Goal: Task Accomplishment & Management: Manage account settings

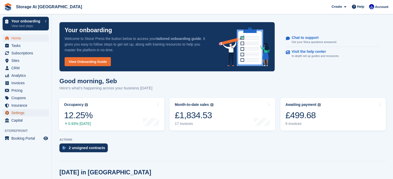
click at [30, 114] on span "Settings" at bounding box center [26, 112] width 31 height 7
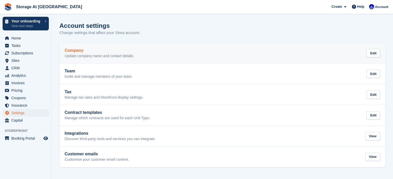
click at [132, 56] on p "Update company name and contact details." at bounding box center [99, 56] width 69 height 5
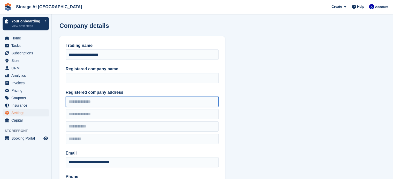
click at [86, 102] on input "Registered company address" at bounding box center [142, 102] width 153 height 10
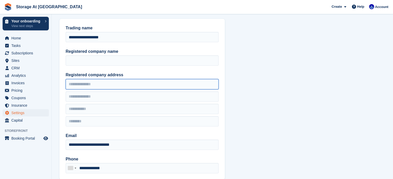
scroll to position [18, 0]
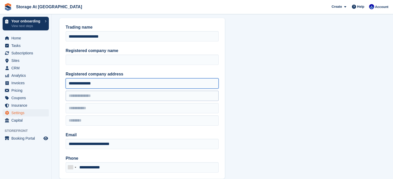
type input "**********"
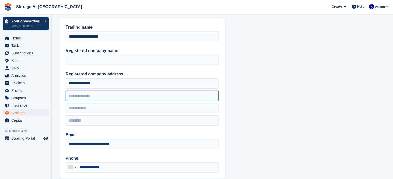
click at [81, 96] on input "text" at bounding box center [142, 96] width 153 height 10
type input "**********"
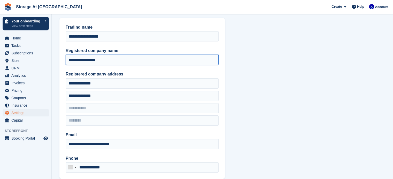
type input "*******"
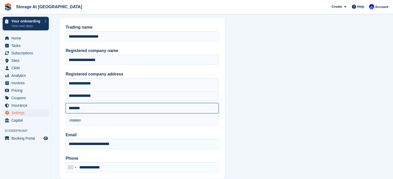
type input "*******"
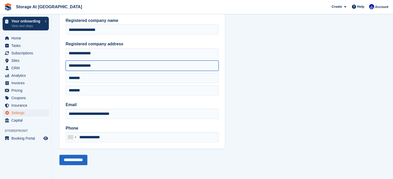
scroll to position [48, 0]
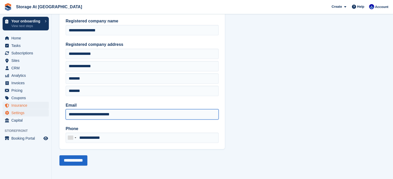
drag, startPoint x: 130, startPoint y: 114, endPoint x: 23, endPoint y: 106, distance: 107.2
click at [23, 106] on div "Your onboarding View next steps Home Tasks Subscriptions Subscriptions Subscrip…" at bounding box center [196, 66] width 393 height 228
type input "**********"
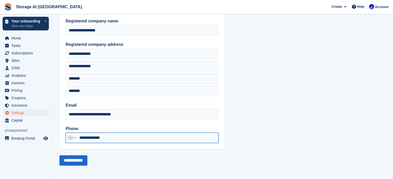
click at [146, 138] on input "**********" at bounding box center [142, 138] width 153 height 10
drag, startPoint x: 146, startPoint y: 138, endPoint x: 43, endPoint y: 139, distance: 102.5
click at [43, 139] on div "Your onboarding View next steps Home Tasks Subscriptions Subscriptions Subscrip…" at bounding box center [196, 66] width 393 height 228
type input "**********"
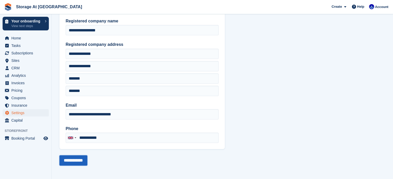
click at [76, 159] on input "**********" at bounding box center [73, 161] width 28 height 10
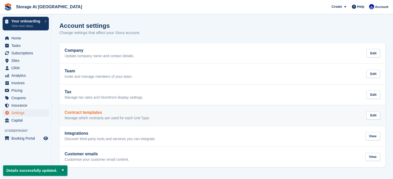
click at [127, 115] on div "Contract templates Manage which contracts are used for each Unit Type." at bounding box center [107, 116] width 85 height 10
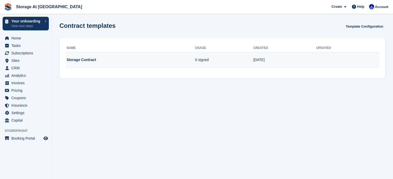
click at [139, 61] on td "Storage Contract" at bounding box center [130, 60] width 129 height 16
click at [124, 63] on td "Storage Contract" at bounding box center [130, 60] width 129 height 16
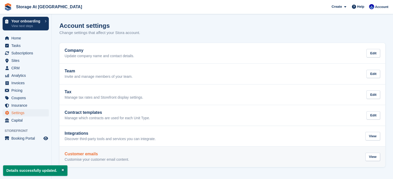
click at [89, 155] on h2 "Customer emails" at bounding box center [97, 154] width 65 height 5
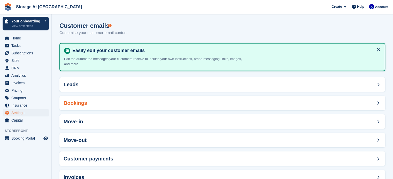
scroll to position [17, 0]
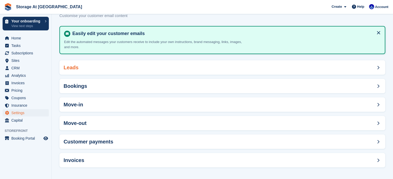
click at [120, 69] on div "Leads" at bounding box center [222, 67] width 326 height 14
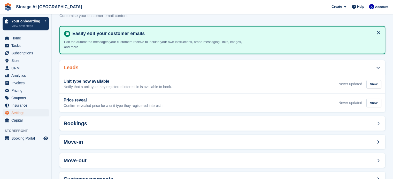
click at [101, 68] on div "Leads" at bounding box center [222, 67] width 326 height 14
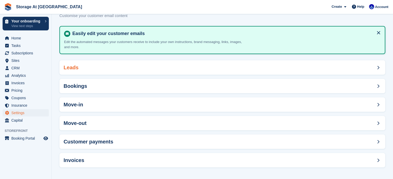
drag, startPoint x: 93, startPoint y: 53, endPoint x: 91, endPoint y: 63, distance: 9.8
click at [92, 59] on section "Customer emails Customise your customer email content Easily edit your customer…" at bounding box center [222, 81] width 341 height 197
click at [90, 67] on div "Leads" at bounding box center [222, 67] width 326 height 14
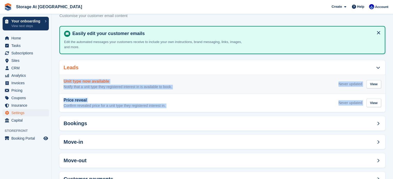
click at [163, 75] on div "Unit type now available Notify that a unit type they registered interest in is …" at bounding box center [222, 84] width 326 height 19
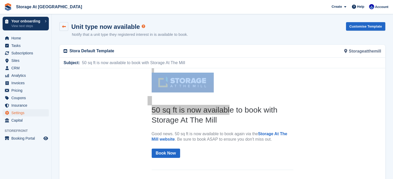
click at [61, 23] on link at bounding box center [63, 26] width 9 height 9
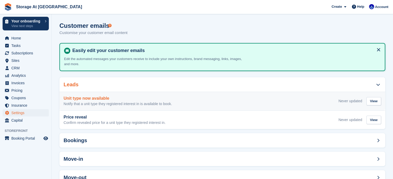
click at [112, 99] on h3 "Unit type now available" at bounding box center [118, 98] width 108 height 5
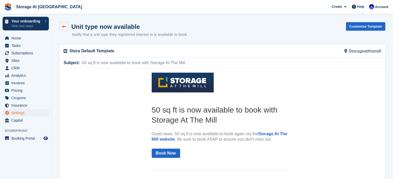
click at [66, 27] on icon at bounding box center [64, 27] width 4 height 4
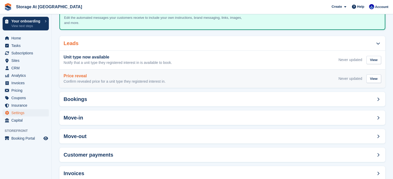
scroll to position [41, 0]
click at [102, 78] on h3 "Price reveal" at bounding box center [115, 76] width 102 height 5
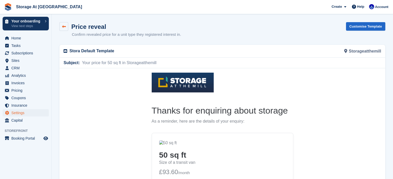
click at [64, 29] on link at bounding box center [63, 26] width 9 height 9
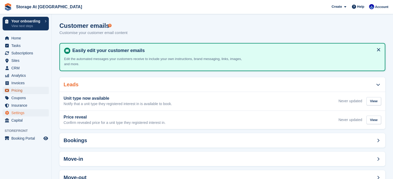
click at [28, 89] on span "Pricing" at bounding box center [26, 90] width 31 height 7
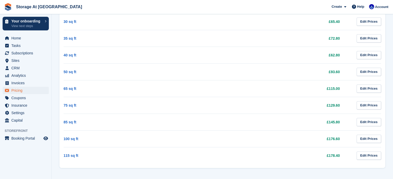
scroll to position [100, 0]
click at [373, 73] on link "Edit Prices" at bounding box center [368, 72] width 25 height 9
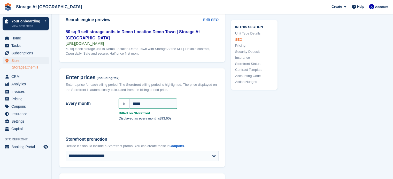
scroll to position [408, 0]
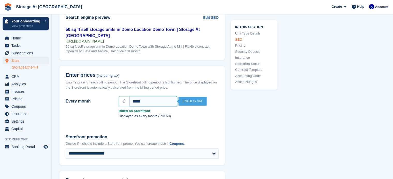
drag, startPoint x: 156, startPoint y: 94, endPoint x: 105, endPoint y: 93, distance: 50.9
click at [105, 95] on div "Every month £ *****" at bounding box center [141, 101] width 159 height 12
type input "******"
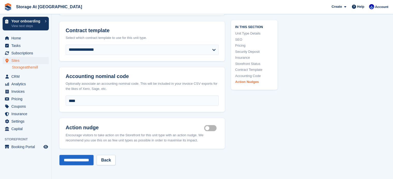
scroll to position [963, 0]
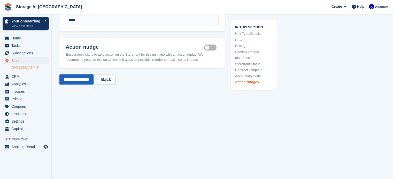
click at [79, 74] on input "**********" at bounding box center [76, 79] width 34 height 10
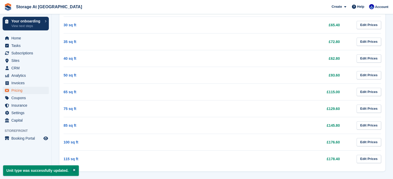
scroll to position [100, 0]
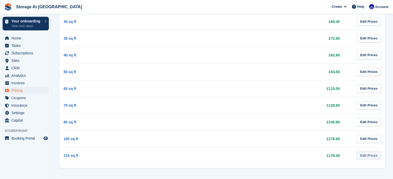
click at [368, 156] on link "Edit Prices" at bounding box center [368, 156] width 25 height 9
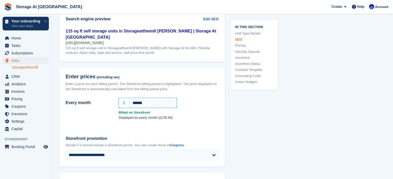
scroll to position [408, 0]
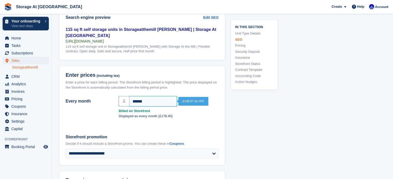
drag, startPoint x: 151, startPoint y: 95, endPoint x: 106, endPoint y: 93, distance: 45.2
click at [106, 95] on div "Every month £ ******" at bounding box center [141, 101] width 159 height 12
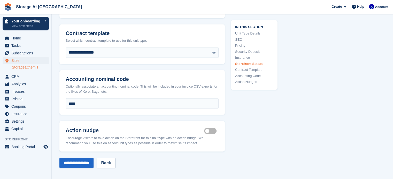
scroll to position [915, 0]
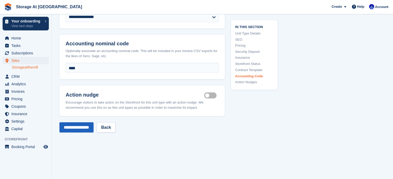
type input "******"
click at [90, 123] on input "**********" at bounding box center [76, 127] width 34 height 10
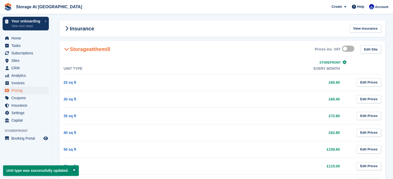
scroll to position [23, 0]
click at [375, 118] on link "Edit Prices" at bounding box center [368, 116] width 25 height 9
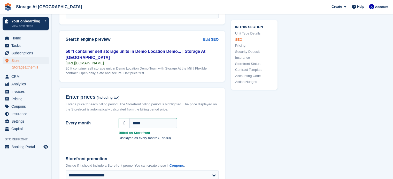
scroll to position [408, 0]
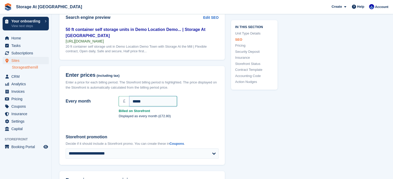
drag, startPoint x: 183, startPoint y: 91, endPoint x: 157, endPoint y: 98, distance: 27.1
click at [157, 98] on input "*****" at bounding box center [153, 101] width 48 height 10
drag, startPoint x: 155, startPoint y: 98, endPoint x: 104, endPoint y: 95, distance: 50.7
click at [104, 95] on div "Every month £ *****" at bounding box center [141, 101] width 159 height 12
type input "*****"
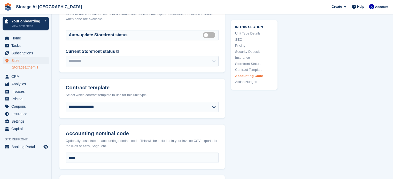
scroll to position [963, 0]
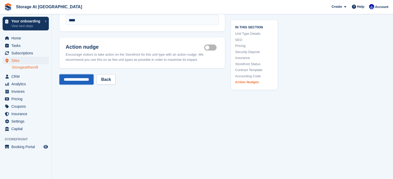
click at [77, 74] on input "**********" at bounding box center [76, 79] width 34 height 10
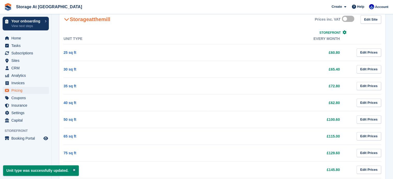
scroll to position [54, 0]
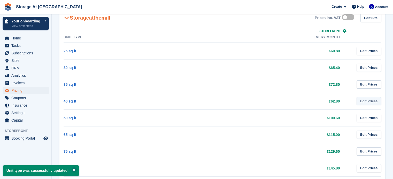
click at [368, 101] on link "Edit Prices" at bounding box center [368, 101] width 25 height 9
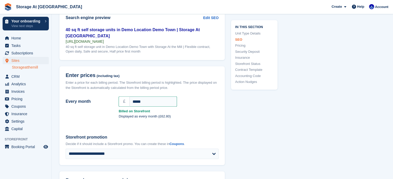
scroll to position [408, 0]
drag, startPoint x: 147, startPoint y: 94, endPoint x: 90, endPoint y: 92, distance: 57.1
click at [90, 95] on div "Every month £ *****" at bounding box center [141, 101] width 159 height 12
type input "*****"
click at [136, 119] on div "Every month £ ***** Billed on Storefront Displayed as every month (£82.60)" at bounding box center [141, 111] width 165 height 34
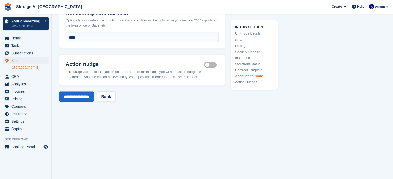
scroll to position [963, 0]
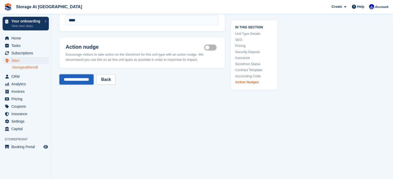
click at [93, 76] on input "**********" at bounding box center [76, 79] width 34 height 10
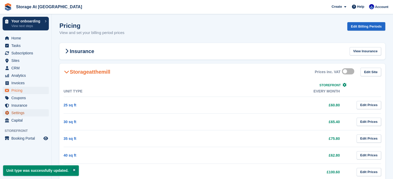
click at [27, 113] on span "Settings" at bounding box center [26, 112] width 31 height 7
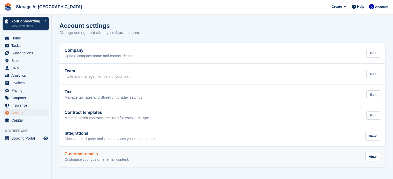
click at [94, 160] on p "Customise your customer email content." at bounding box center [97, 160] width 65 height 5
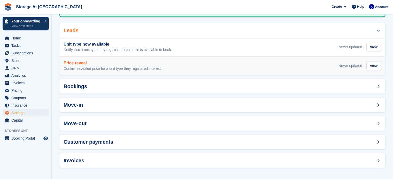
scroll to position [54, 0]
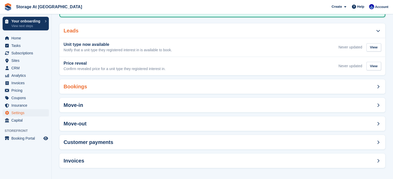
click at [107, 83] on div "Bookings" at bounding box center [222, 87] width 326 height 14
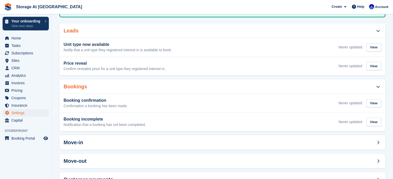
click at [107, 83] on div "Bookings" at bounding box center [222, 87] width 326 height 14
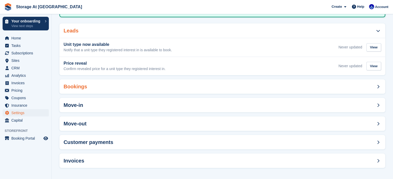
click at [103, 90] on div "Bookings" at bounding box center [222, 87] width 326 height 14
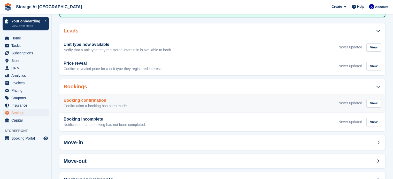
click at [109, 104] on p "Confirmation a booking has been made." at bounding box center [96, 106] width 64 height 5
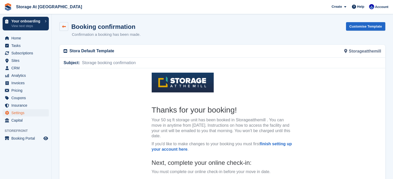
click at [65, 28] on icon at bounding box center [64, 27] width 4 height 4
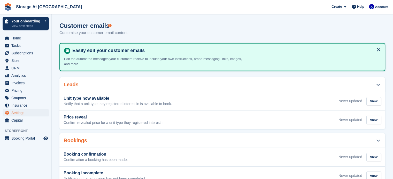
scroll to position [23, 0]
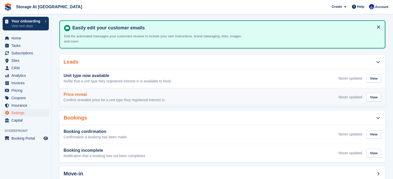
click at [140, 102] on p "Confirm revealed price for a unit type they registered interest in." at bounding box center [115, 100] width 102 height 5
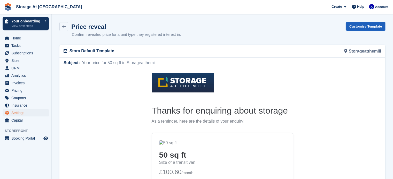
click at [369, 25] on link "Customise Template" at bounding box center [365, 26] width 39 height 9
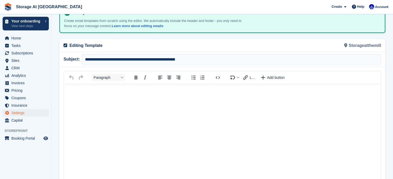
scroll to position [40, 0]
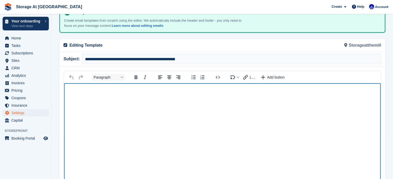
click at [97, 95] on body "Rich Text Area" at bounding box center [222, 92] width 316 height 18
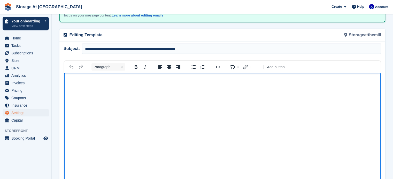
scroll to position [0, 0]
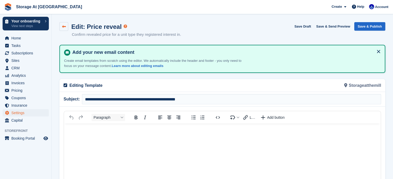
click at [65, 26] on icon at bounding box center [64, 27] width 4 height 4
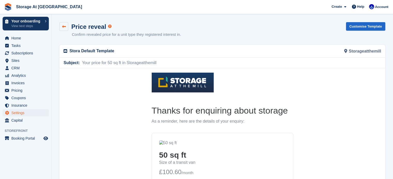
click at [64, 27] on icon at bounding box center [64, 27] width 4 height 4
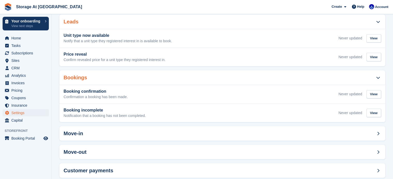
scroll to position [65, 0]
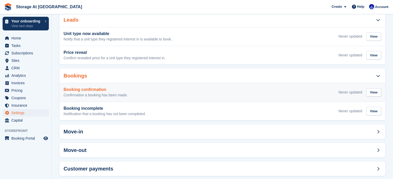
click at [96, 88] on h3 "Booking confirmation" at bounding box center [96, 90] width 64 height 5
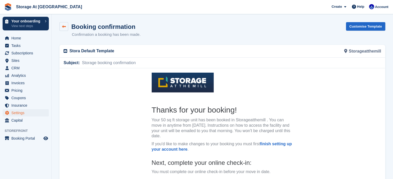
click at [64, 24] on link at bounding box center [63, 26] width 9 height 9
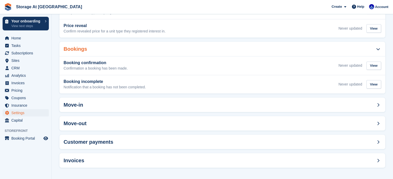
scroll to position [91, 0]
click at [95, 104] on div "Move-in" at bounding box center [222, 105] width 326 height 14
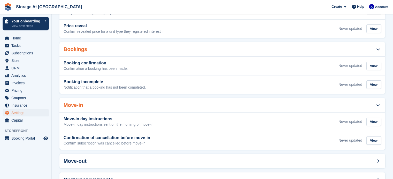
click at [95, 104] on div "Move-in" at bounding box center [222, 105] width 326 height 14
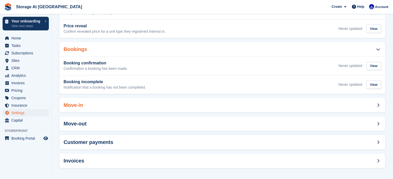
click at [81, 106] on h2 "Move-in" at bounding box center [74, 106] width 20 height 6
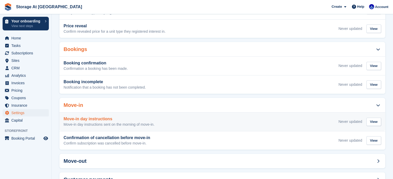
scroll to position [129, 0]
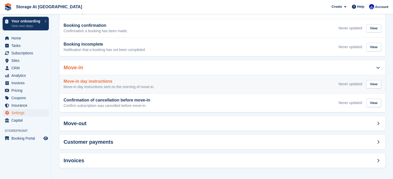
click at [97, 82] on h3 "Move-in day instructions" at bounding box center [109, 81] width 91 height 5
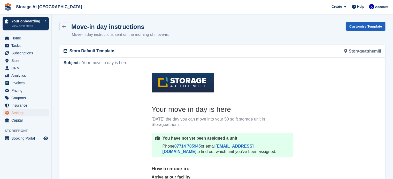
click at [356, 24] on link "Customise Template" at bounding box center [365, 26] width 39 height 9
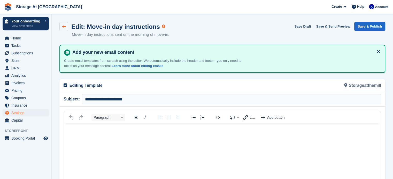
click at [62, 28] on icon at bounding box center [64, 27] width 4 height 4
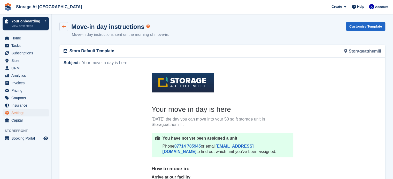
click at [61, 27] on link at bounding box center [63, 26] width 9 height 9
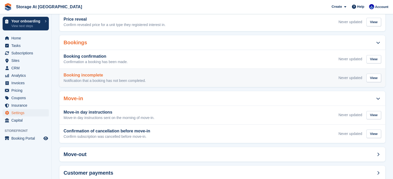
scroll to position [129, 0]
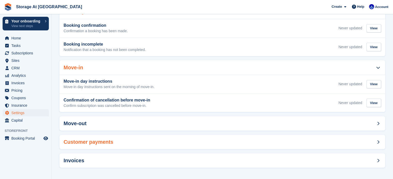
click at [98, 140] on h2 "Customer payments" at bounding box center [89, 142] width 50 height 6
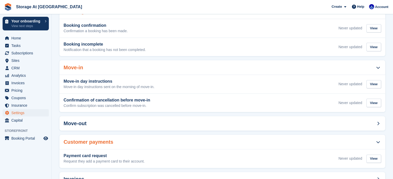
scroll to position [148, 0]
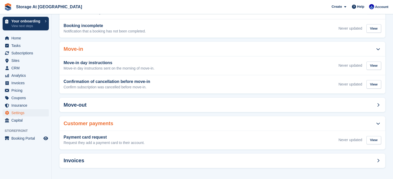
click at [98, 141] on p "Request they add a payment card to their account." at bounding box center [104, 143] width 81 height 5
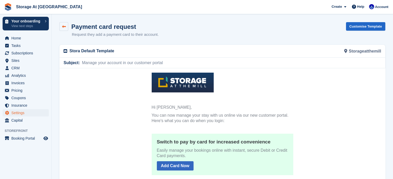
click at [65, 30] on link at bounding box center [63, 26] width 9 height 9
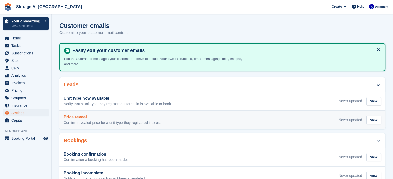
scroll to position [148, 0]
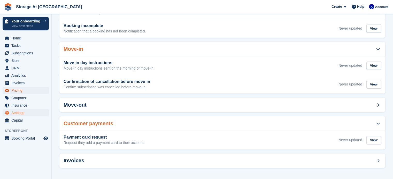
click at [20, 93] on span "Pricing" at bounding box center [26, 90] width 31 height 7
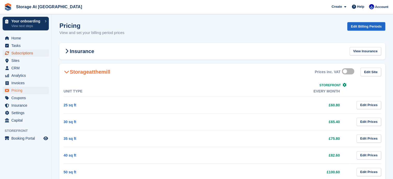
click at [15, 51] on span "Subscriptions" at bounding box center [26, 53] width 31 height 7
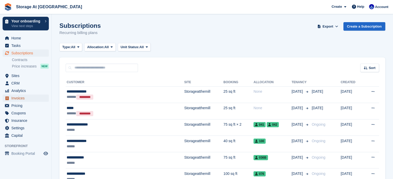
click at [22, 99] on span "Invoices" at bounding box center [26, 98] width 31 height 7
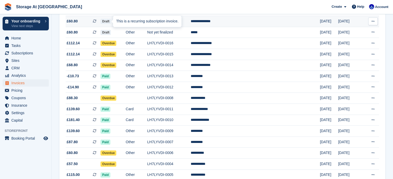
scroll to position [84, 0]
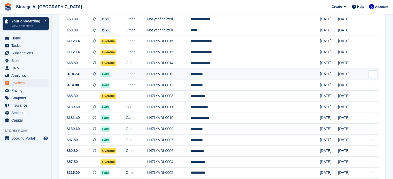
drag, startPoint x: 106, startPoint y: 104, endPoint x: 212, endPoint y: 76, distance: 109.4
click at [191, 76] on td "LH7LYVDI-0013" at bounding box center [169, 74] width 44 height 11
